Goal: Task Accomplishment & Management: Manage account settings

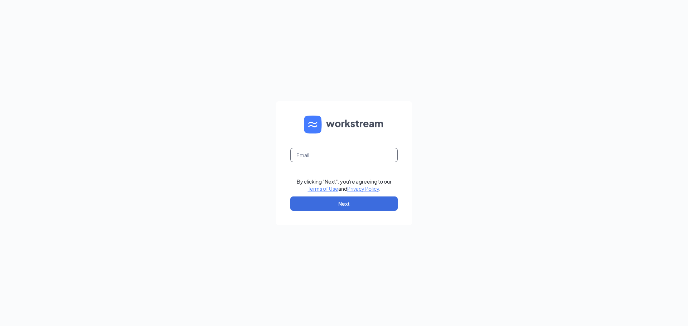
click at [330, 160] on input "text" at bounding box center [343, 155] width 107 height 14
type input "[EMAIL_ADDRESS][DOMAIN_NAME]"
click at [328, 199] on button "Next" at bounding box center [343, 204] width 107 height 14
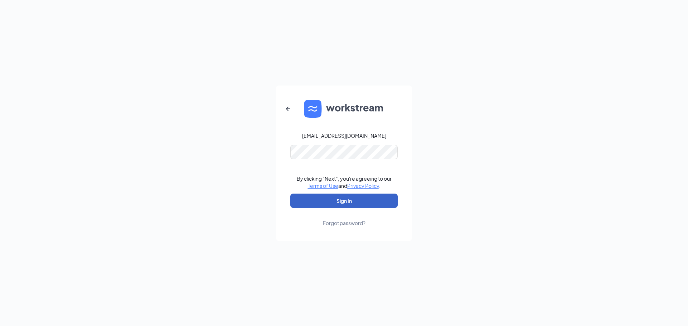
click at [357, 199] on button "Sign In" at bounding box center [343, 201] width 107 height 14
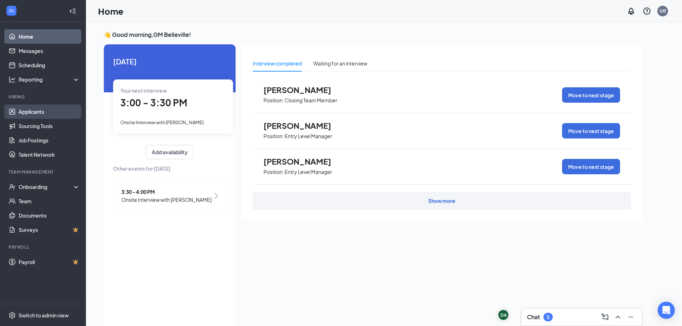
click at [43, 115] on link "Applicants" at bounding box center [49, 112] width 61 height 14
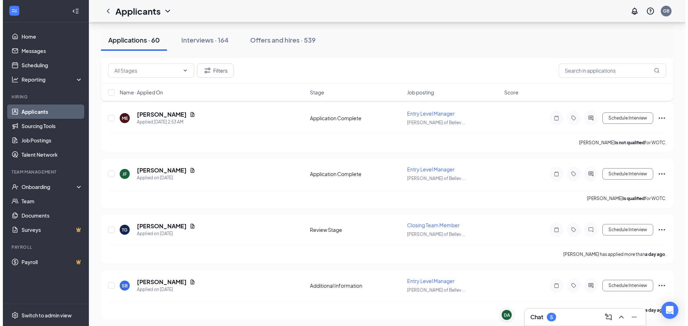
scroll to position [150, 0]
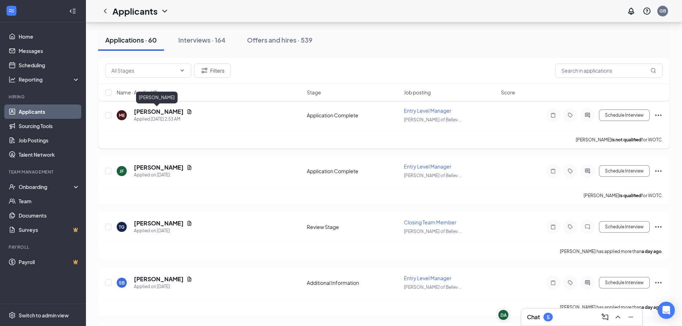
click at [161, 112] on h5 "Mieara Evans" at bounding box center [159, 112] width 50 height 8
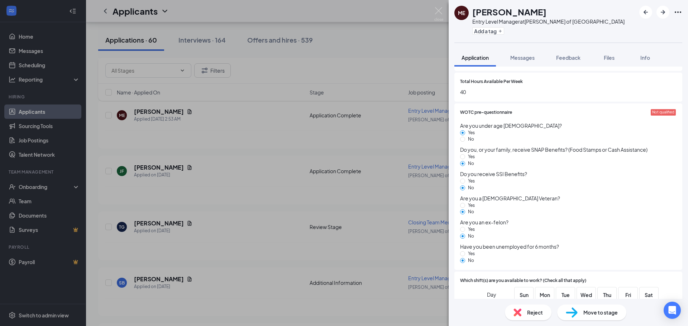
scroll to position [373, 0]
click at [439, 9] on img at bounding box center [438, 14] width 9 height 14
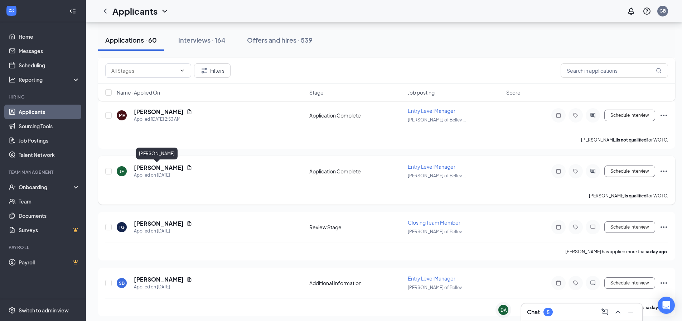
click at [151, 167] on h5 "Jourdan Ford" at bounding box center [159, 168] width 50 height 8
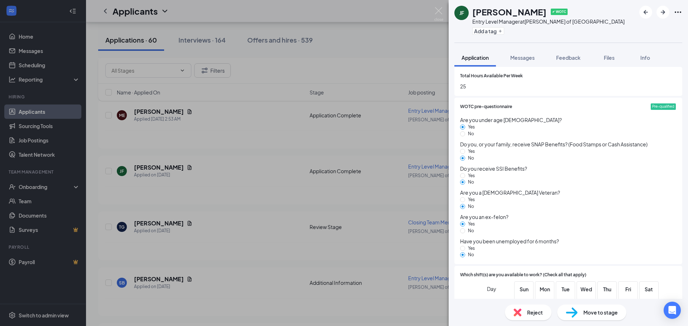
scroll to position [356, 0]
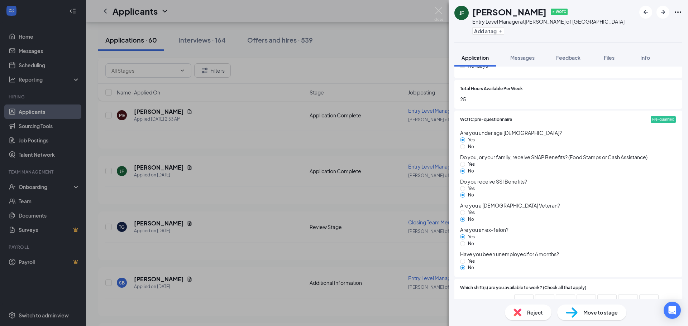
click at [544, 312] on div "Reject" at bounding box center [528, 313] width 47 height 16
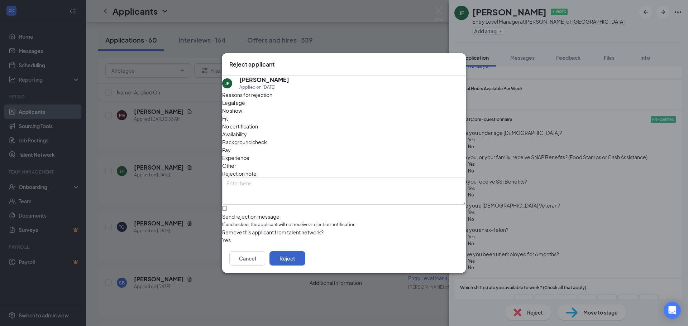
click at [305, 264] on button "Reject" at bounding box center [287, 258] width 36 height 14
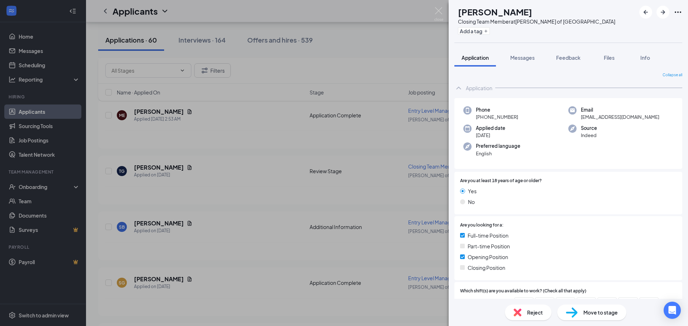
click at [144, 164] on div "TG Tyrel Green Closing Team Member at Culver's of Belleville Add a tag Applicat…" at bounding box center [344, 163] width 688 height 326
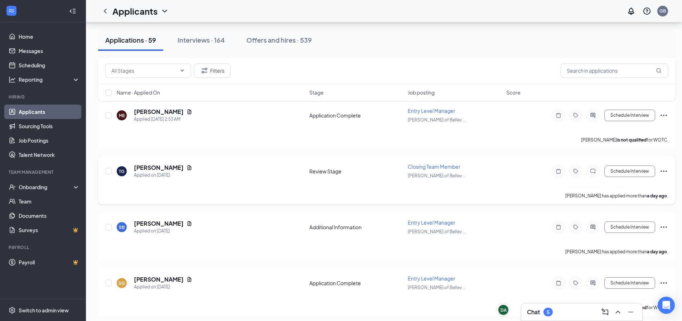
click at [144, 168] on h5 "Tyrel Green" at bounding box center [159, 168] width 50 height 8
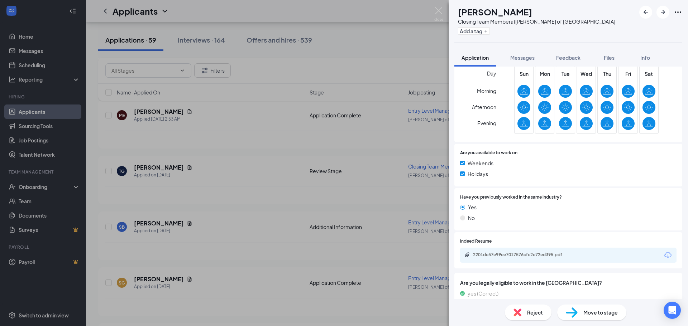
scroll to position [251, 0]
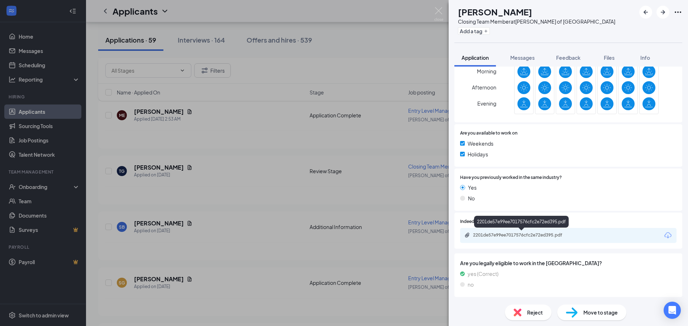
click at [548, 235] on div "2201de57e99ee7017576cfc2e72ed395.pdf" at bounding box center [523, 235] width 100 height 6
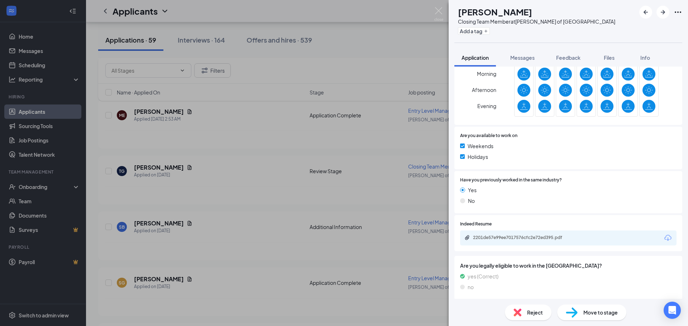
click at [597, 312] on span "Move to stage" at bounding box center [600, 313] width 34 height 8
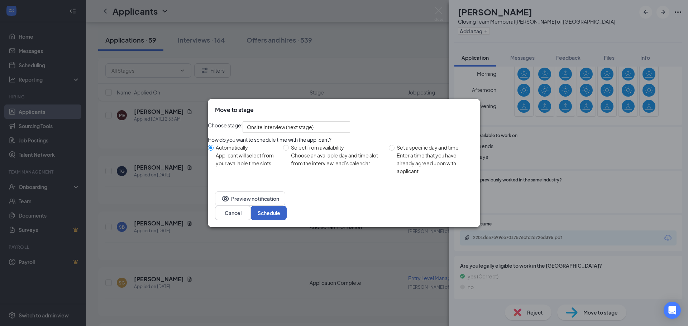
click at [287, 217] on button "Schedule" at bounding box center [269, 213] width 36 height 14
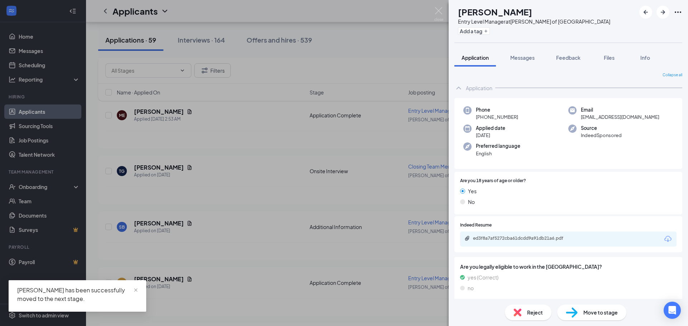
click at [207, 231] on div "SB Sarah Badwi Entry Level Manager at Culver's of Belleville Add a tag Applicat…" at bounding box center [344, 163] width 688 height 326
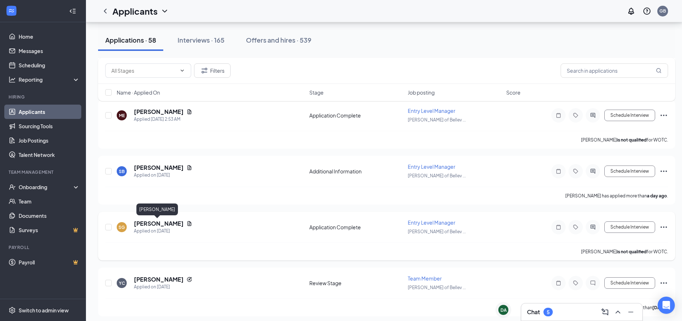
click at [155, 222] on h5 "Sheila Galmon" at bounding box center [159, 224] width 50 height 8
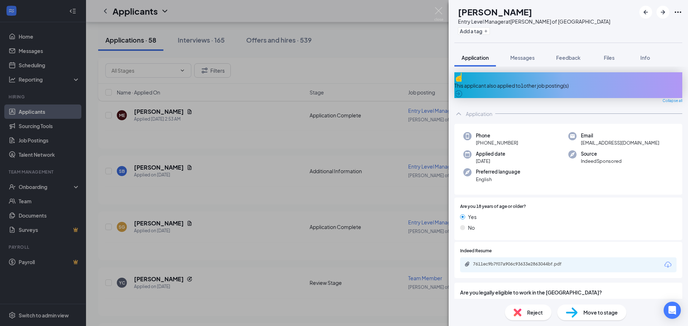
click at [462, 90] on icon "ArrowCircle" at bounding box center [458, 93] width 7 height 7
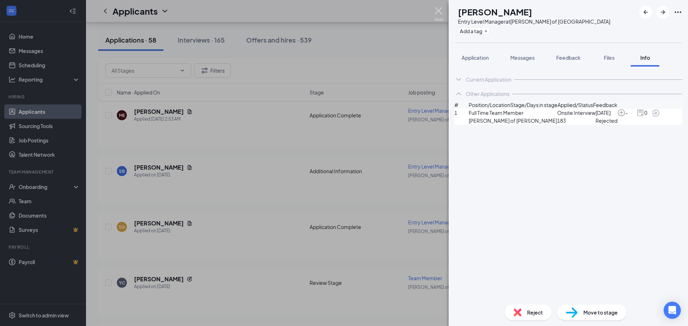
click at [441, 9] on img at bounding box center [438, 14] width 9 height 14
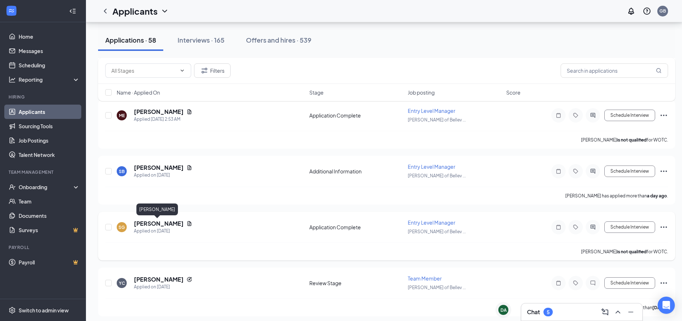
click at [142, 225] on h5 "Sheila Galmon" at bounding box center [159, 224] width 50 height 8
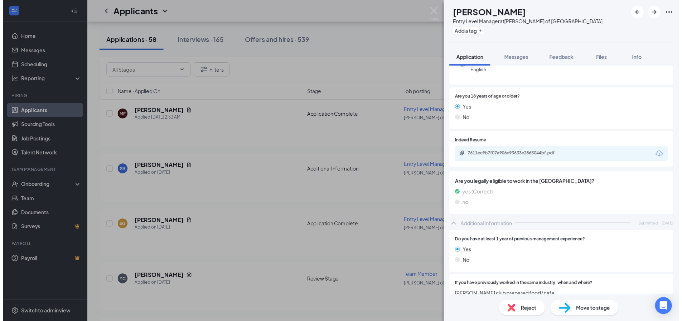
scroll to position [147, 0]
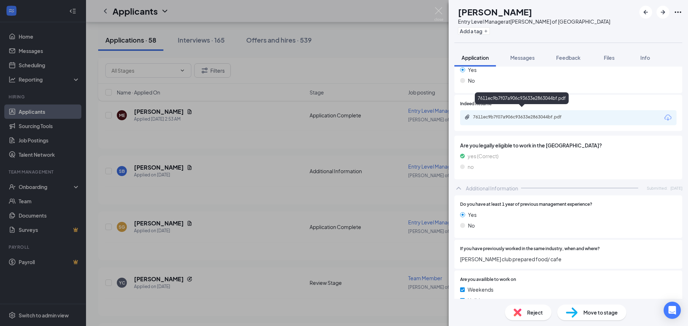
click at [504, 114] on div "7611ec9b7f07a906c93633e2863044bf.pdf" at bounding box center [523, 117] width 100 height 6
click at [259, 240] on div "SG Sheila Galmon Entry Level Manager at Culver's of Belleville Add a tag Applic…" at bounding box center [344, 163] width 688 height 326
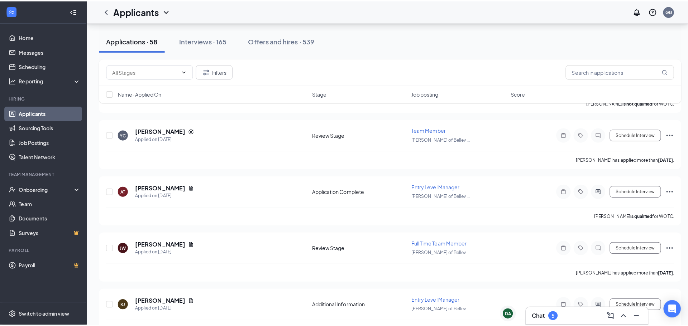
scroll to position [296, 0]
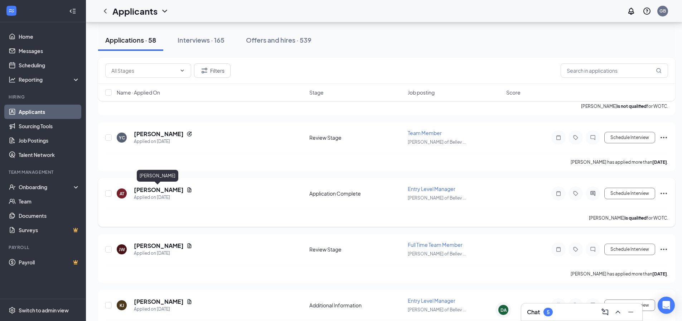
click at [152, 189] on h5 "Alvier Thomas" at bounding box center [159, 190] width 50 height 8
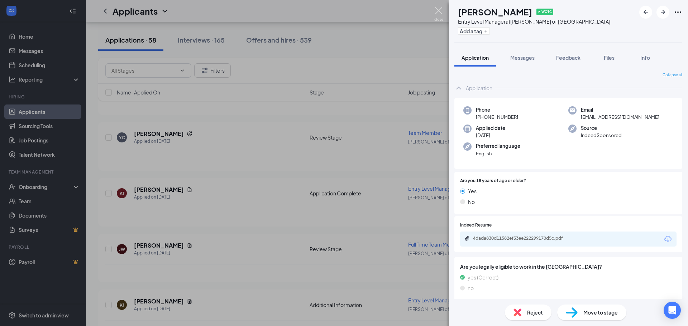
click at [438, 15] on img at bounding box center [438, 14] width 9 height 14
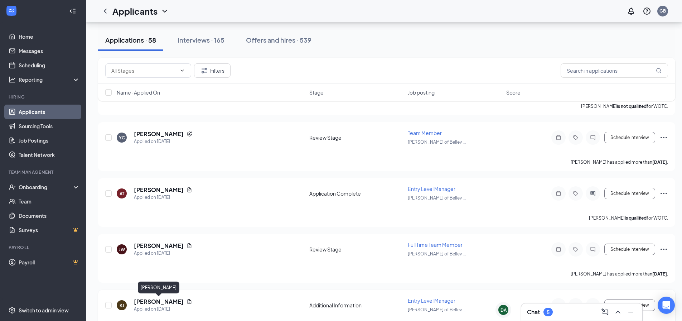
click at [162, 303] on h5 "Kourtney Johnson" at bounding box center [159, 302] width 50 height 8
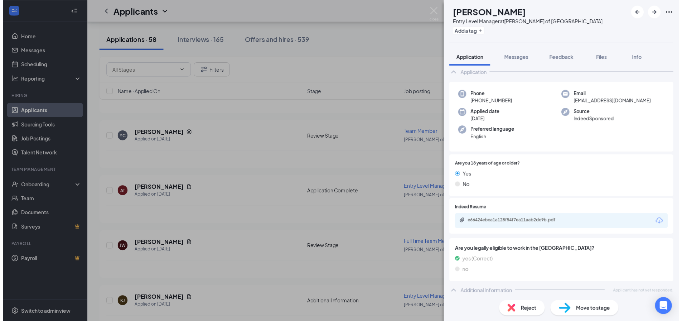
scroll to position [18, 0]
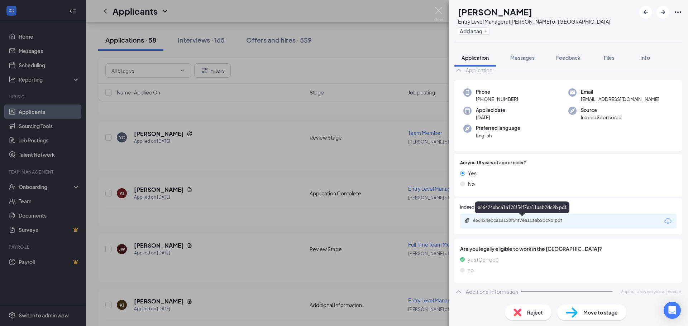
click at [508, 223] on div "e66424ebca1a128f54f7ea11aab2dc9b.pdf" at bounding box center [523, 221] width 100 height 6
click at [409, 37] on div "KJ Kourtney Johnson Entry Level Manager at Culver's of Belleville Add a tag App…" at bounding box center [344, 163] width 688 height 326
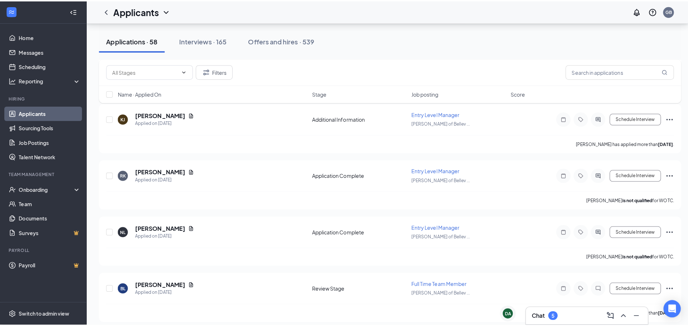
scroll to position [518, 0]
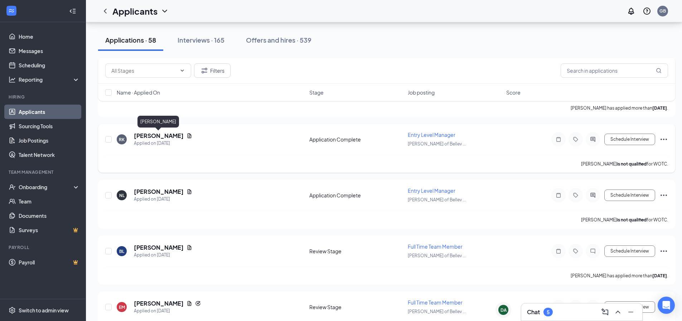
click at [155, 138] on h5 "Robert Kennicott" at bounding box center [159, 136] width 50 height 8
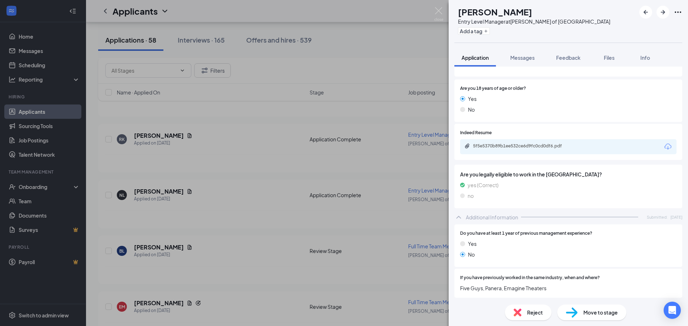
scroll to position [66, 0]
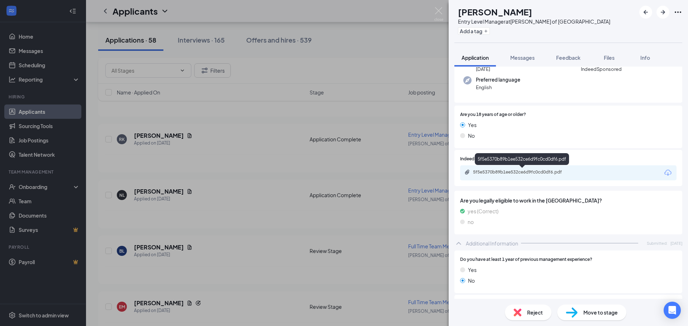
click at [539, 171] on div "5f5e5370b89b1ee532ce6d9fc0cd0df6.pdf" at bounding box center [523, 172] width 100 height 6
click at [266, 246] on div "RK Robert Kennicott Entry Level Manager at Culver's of Belleville Add a tag App…" at bounding box center [344, 163] width 688 height 326
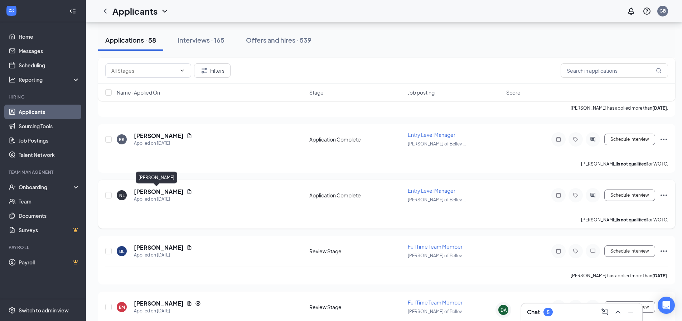
click at [158, 188] on h5 "Nathan Louk" at bounding box center [159, 192] width 50 height 8
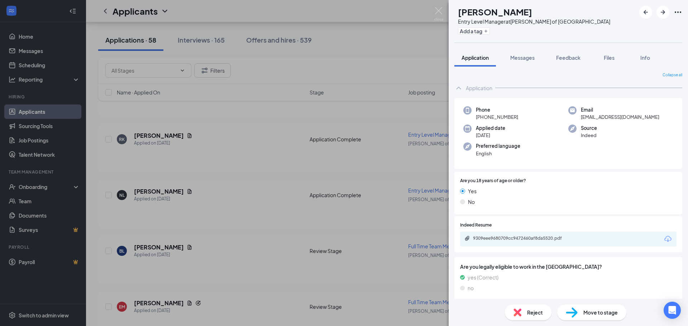
click at [449, 9] on div "NL Nathan Louk Entry Level Manager at Culver's of Belleville Add a tag" at bounding box center [567, 21] width 239 height 43
click at [441, 10] on img at bounding box center [438, 14] width 9 height 14
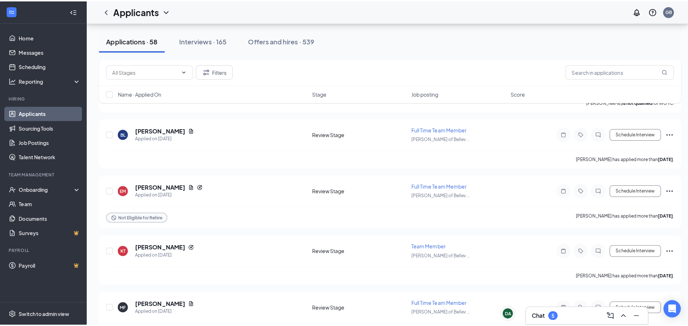
scroll to position [634, 0]
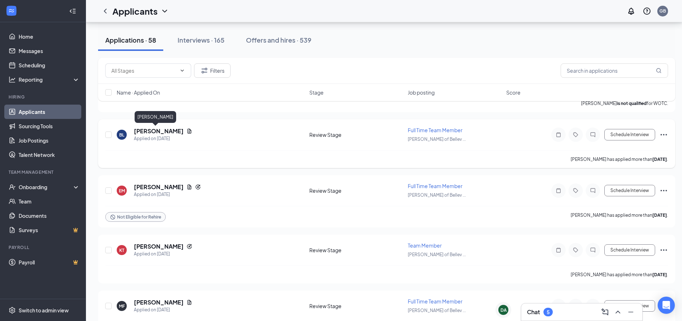
click at [154, 131] on h5 "Bruce Lee" at bounding box center [159, 131] width 50 height 8
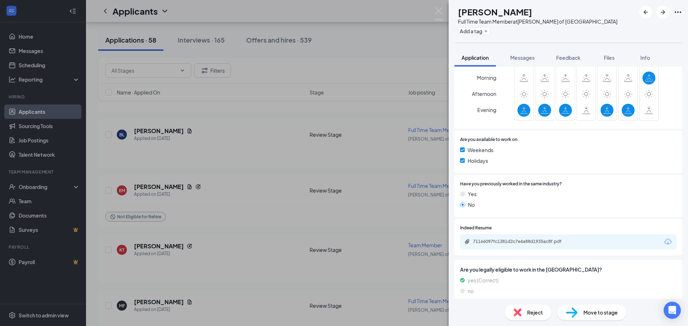
scroll to position [251, 0]
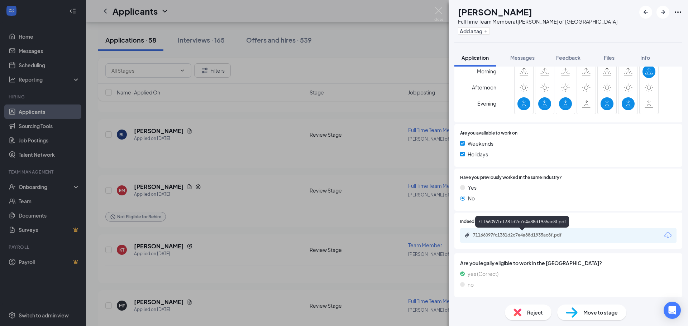
click at [500, 235] on div "71166097fc1381d2c7e4a88d1935ac8f.pdf" at bounding box center [523, 235] width 100 height 6
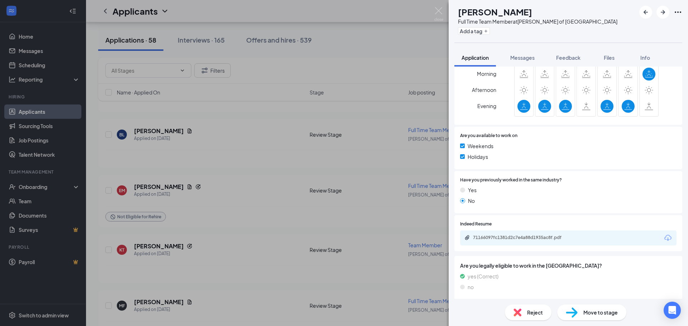
click at [229, 247] on div "BL Bruce Lee Full Time Team Member at Culver's of Belleville Add a tag Applicat…" at bounding box center [344, 163] width 688 height 326
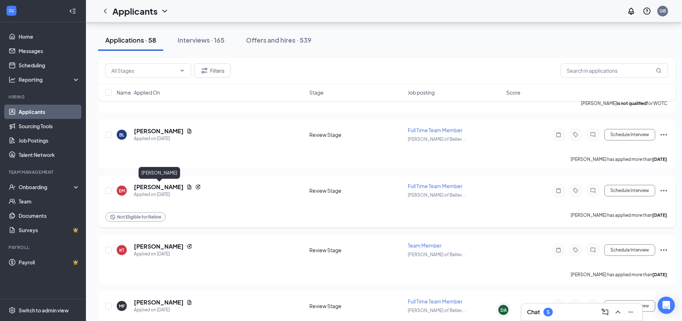
click at [181, 186] on h5 "Emma Montgomery" at bounding box center [159, 187] width 50 height 8
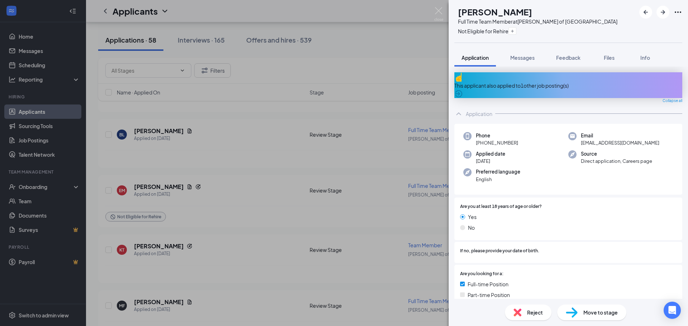
click at [463, 90] on icon "ArrowCircle" at bounding box center [458, 94] width 9 height 9
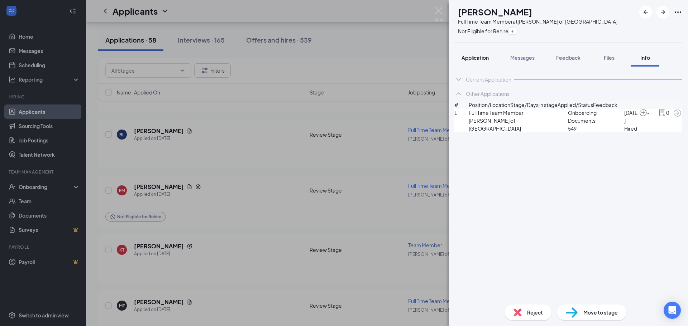
click at [470, 62] on button "Application" at bounding box center [475, 58] width 42 height 18
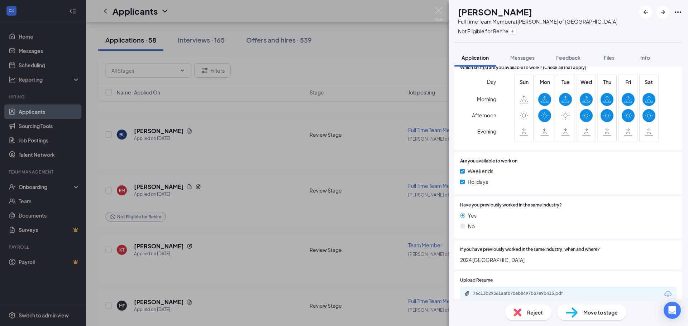
scroll to position [325, 0]
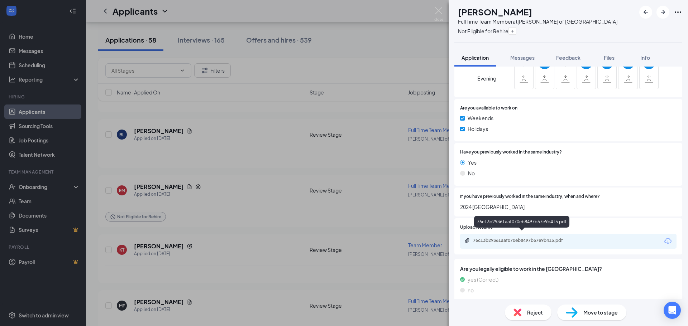
click at [500, 238] on div "76c13b29361aaf070eb8497b57e9b415.pdf" at bounding box center [523, 241] width 100 height 6
